Goal: Task Accomplishment & Management: Use online tool/utility

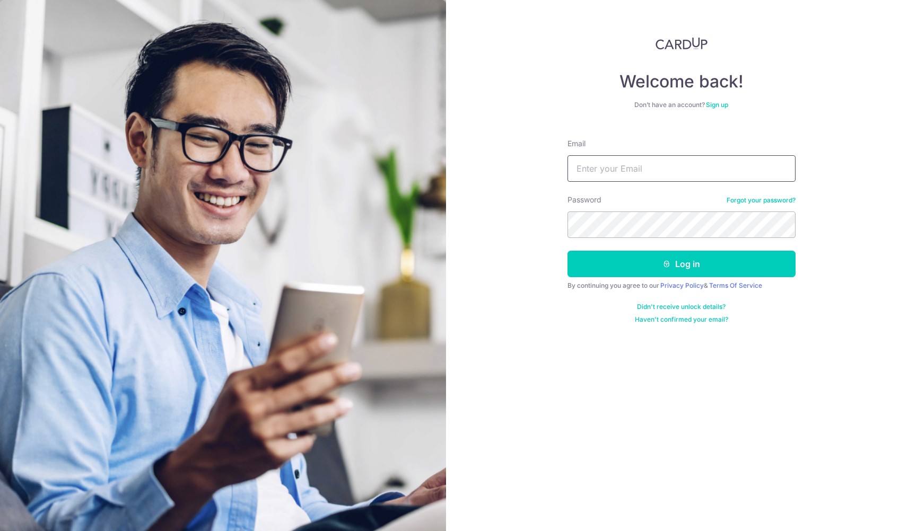
type input "[EMAIL_ADDRESS][DOMAIN_NAME]"
click at [681, 264] on button "Log in" at bounding box center [681, 264] width 228 height 27
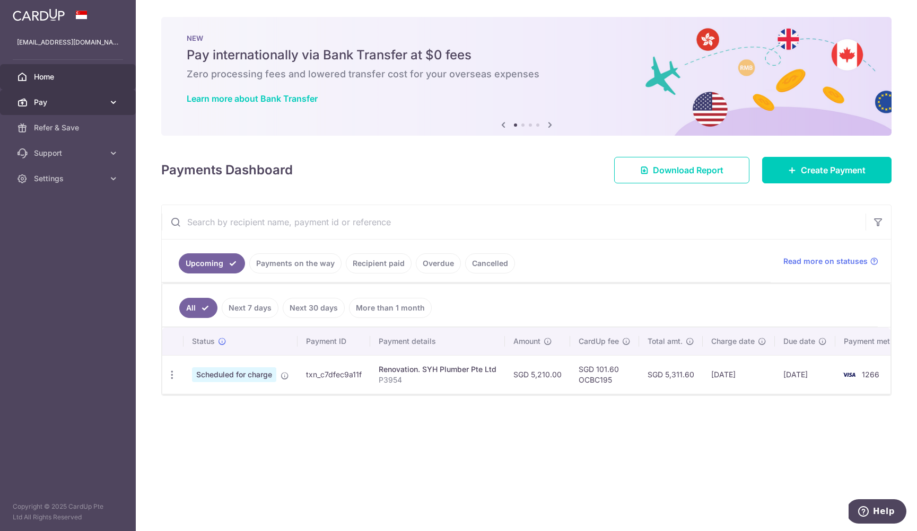
click at [94, 102] on span "Pay" at bounding box center [69, 102] width 70 height 11
click at [273, 259] on link "Payments on the way" at bounding box center [295, 263] width 92 height 20
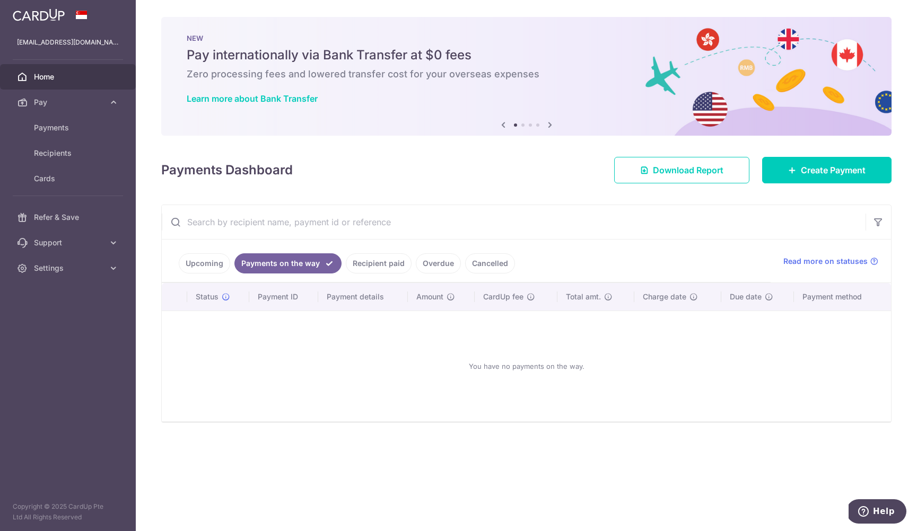
click at [375, 265] on link "Recipient paid" at bounding box center [379, 263] width 66 height 20
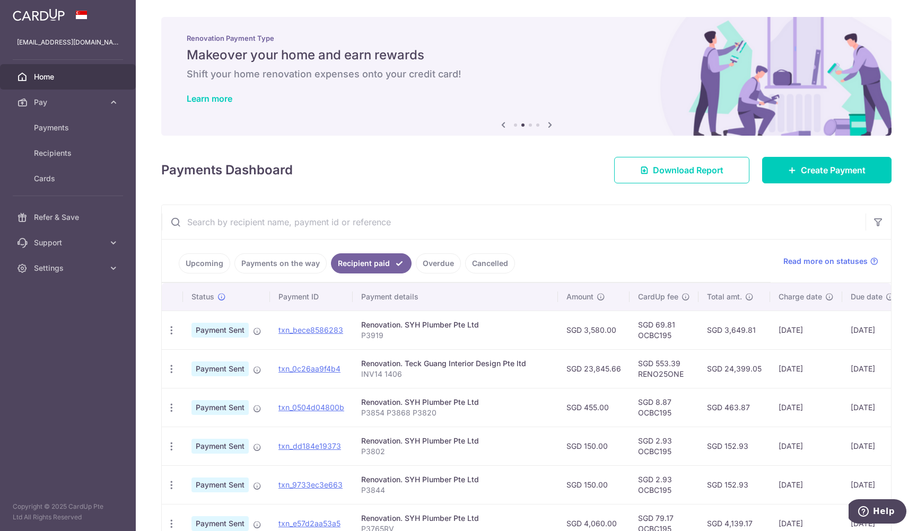
click at [205, 260] on link "Upcoming" at bounding box center [204, 263] width 51 height 20
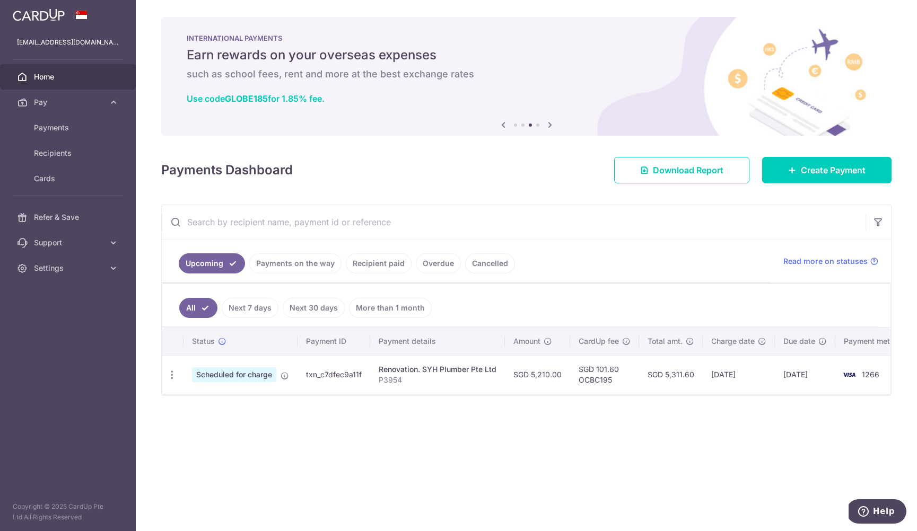
click at [92, 365] on aside "[EMAIL_ADDRESS][DOMAIN_NAME] Home Pay Payments Recipients Cards Refer & Save Su…" at bounding box center [68, 265] width 136 height 531
click at [329, 473] on div "× Pause Schedule Pause all future payments in this series Pause just this one p…" at bounding box center [526, 265] width 781 height 531
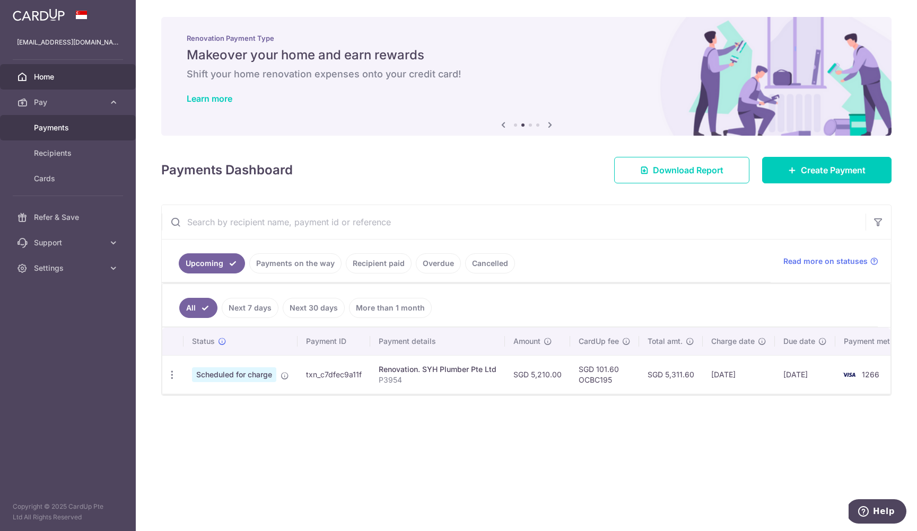
click at [68, 131] on span "Payments" at bounding box center [69, 127] width 70 height 11
